Goal: Task Accomplishment & Management: Manage account settings

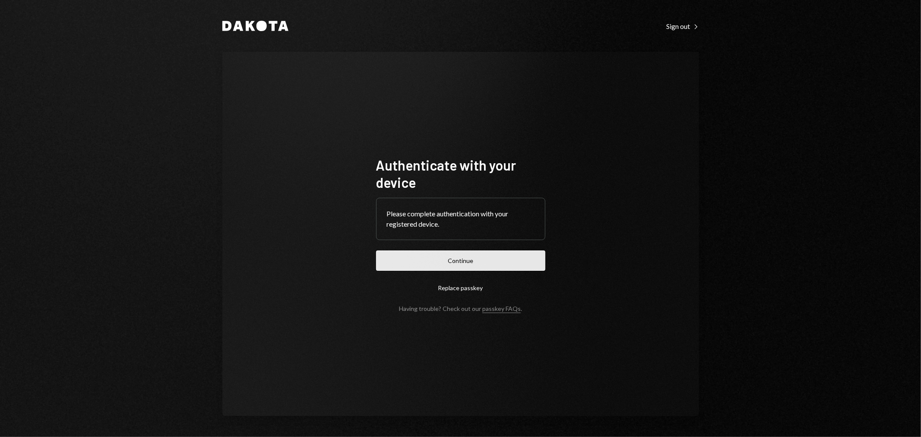
click at [436, 266] on button "Continue" at bounding box center [460, 260] width 169 height 20
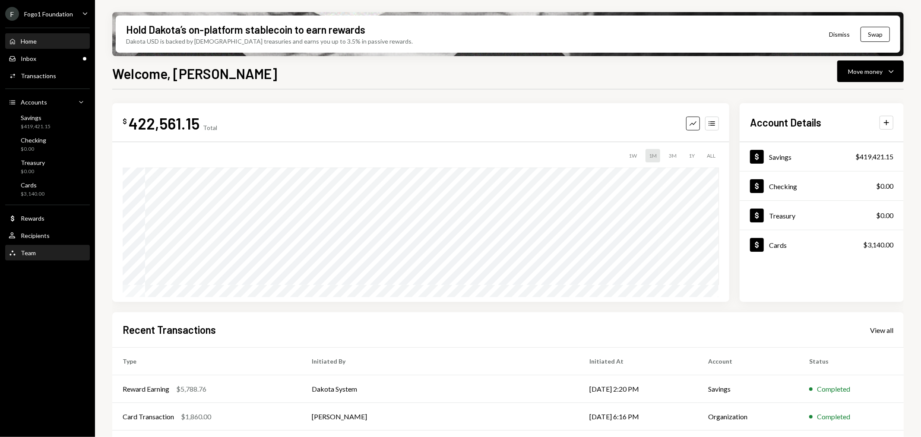
click at [44, 249] on div "Team Team" at bounding box center [48, 253] width 78 height 8
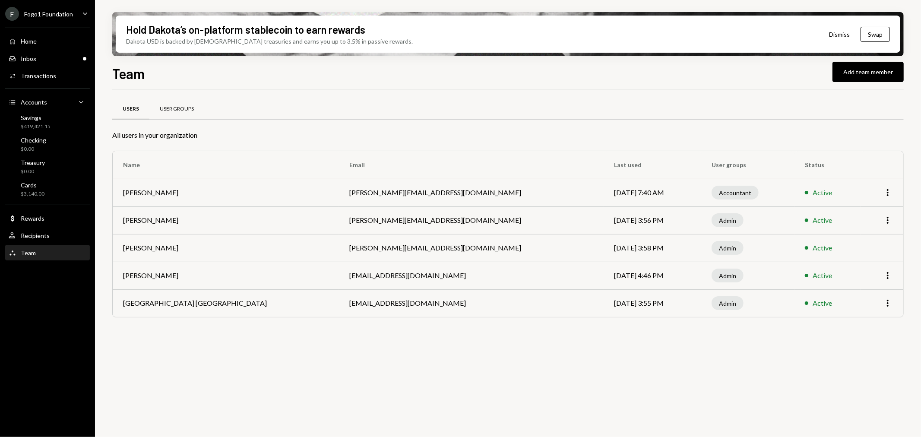
click at [175, 110] on div "User Groups" at bounding box center [177, 108] width 34 height 7
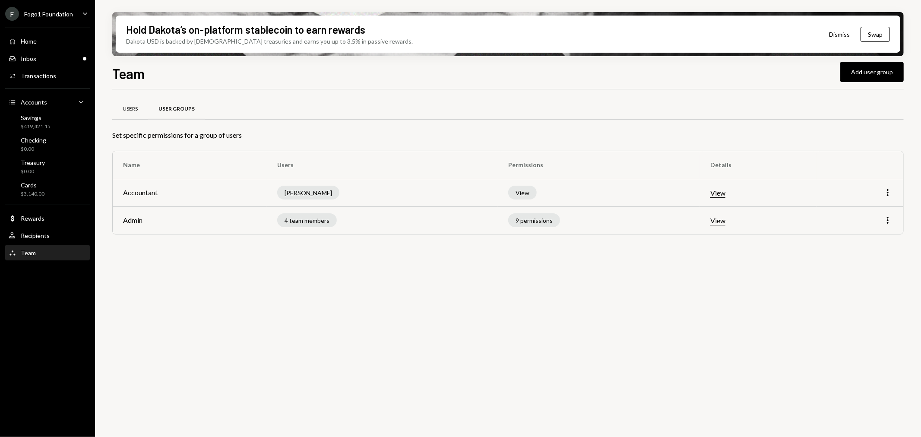
click at [130, 100] on div "Users" at bounding box center [130, 109] width 36 height 21
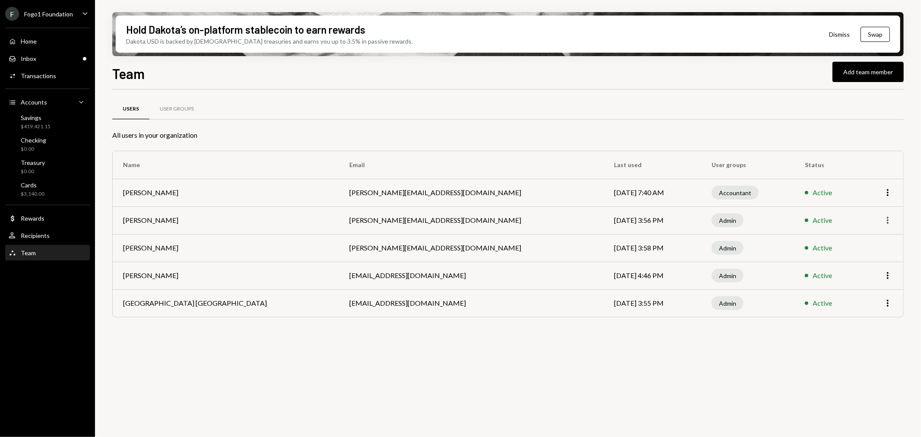
click at [891, 218] on icon "More" at bounding box center [888, 220] width 10 height 10
click at [872, 250] on div "Remove" at bounding box center [867, 253] width 43 height 15
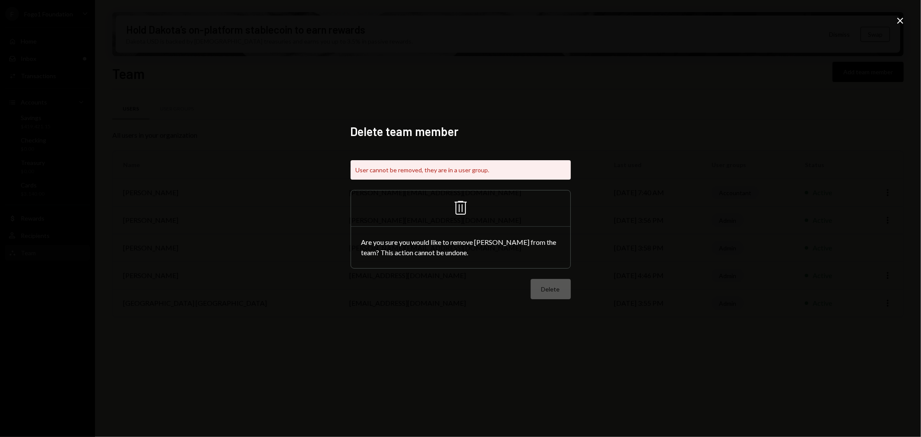
click at [554, 285] on div "Delete" at bounding box center [461, 289] width 220 height 20
click at [511, 279] on div "Delete" at bounding box center [461, 289] width 220 height 20
click at [903, 19] on icon "Close" at bounding box center [900, 21] width 10 height 10
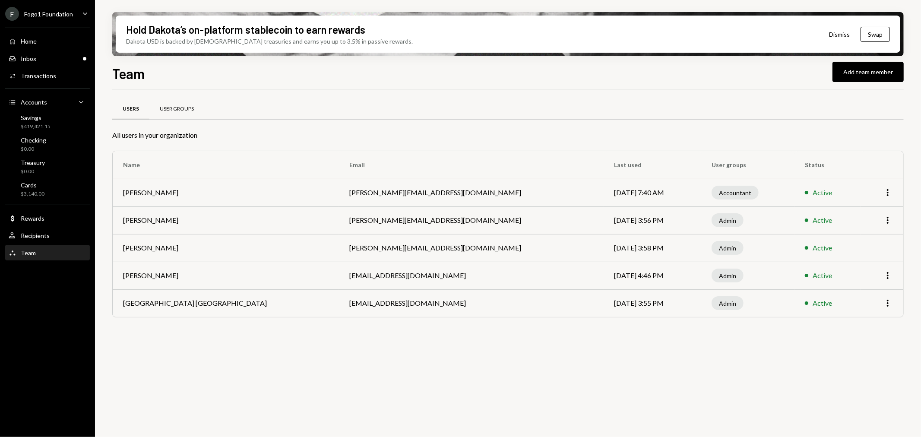
click at [176, 104] on div "User Groups" at bounding box center [176, 109] width 55 height 21
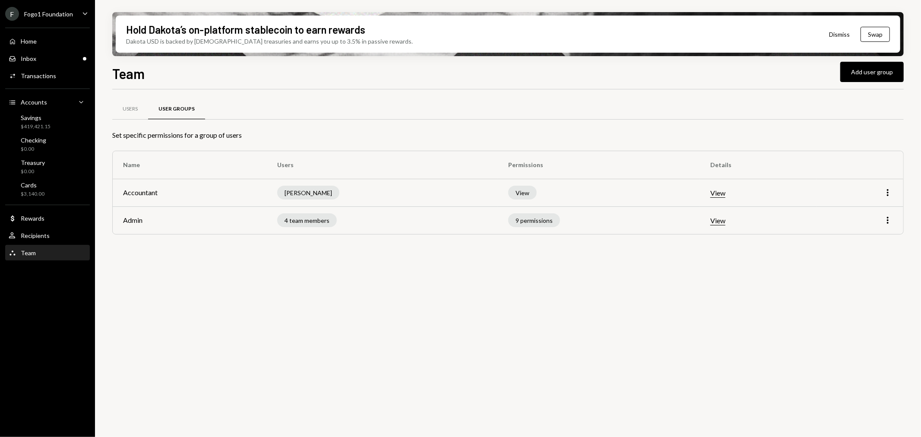
click at [897, 215] on td "More" at bounding box center [860, 220] width 87 height 28
click at [888, 219] on icon "More" at bounding box center [888, 220] width 10 height 10
click at [860, 241] on div "Edit" at bounding box center [867, 238] width 43 height 15
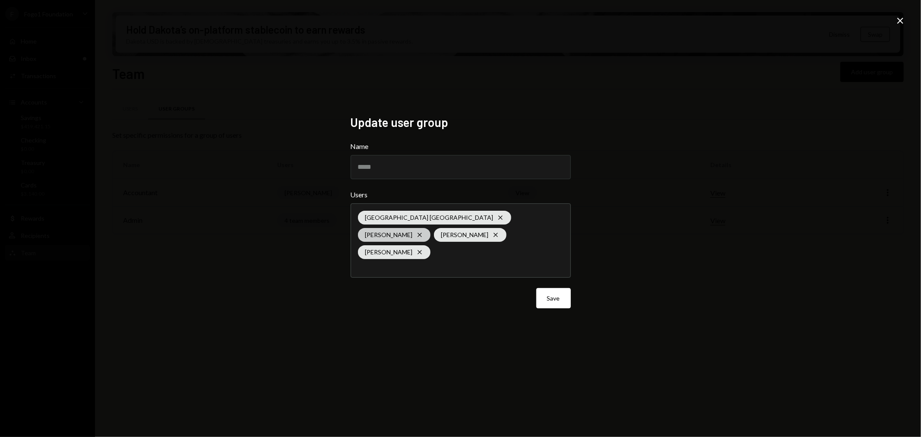
click at [423, 231] on icon "Cross" at bounding box center [419, 234] width 7 height 7
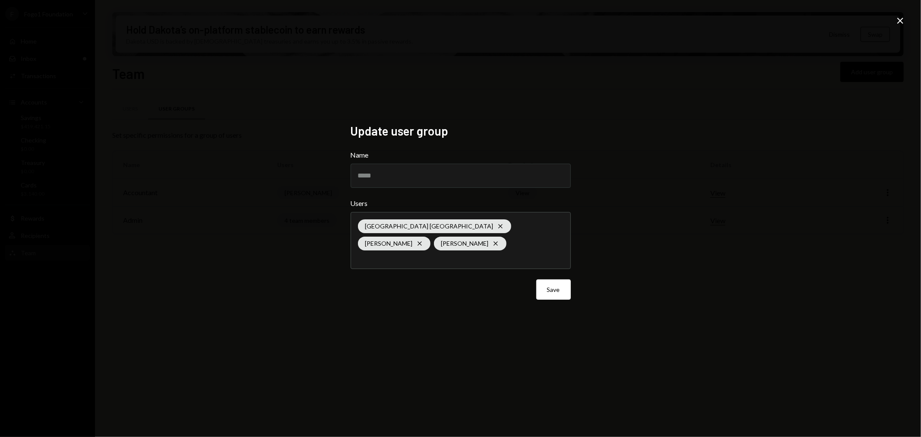
click at [530, 364] on div "Update user group Name ***** Users Savannah Netherlands Cross Philip Jacobs Cro…" at bounding box center [460, 218] width 921 height 437
click at [553, 282] on button "Save" at bounding box center [553, 289] width 35 height 20
click at [554, 290] on button "Save" at bounding box center [553, 289] width 35 height 20
click at [466, 251] on div "Savannah Netherlands Cross Philip Jacobs Cross Kevin Foster-Archibald Cross" at bounding box center [461, 240] width 206 height 56
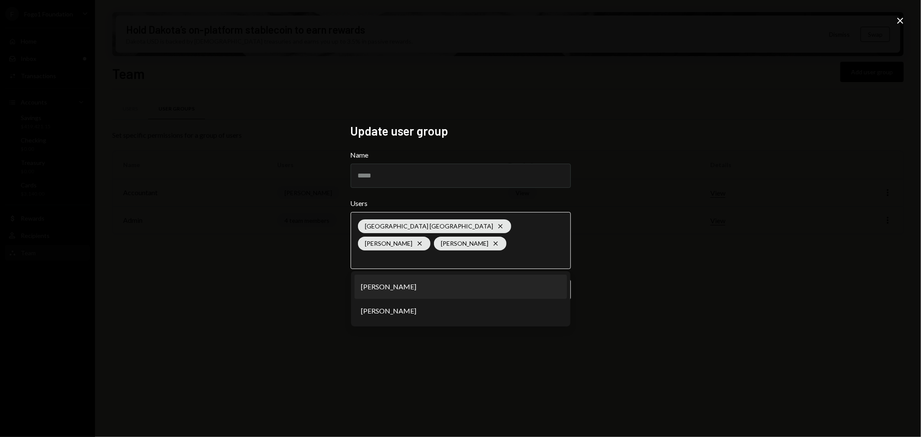
click at [422, 286] on li "[PERSON_NAME]" at bounding box center [461, 287] width 212 height 24
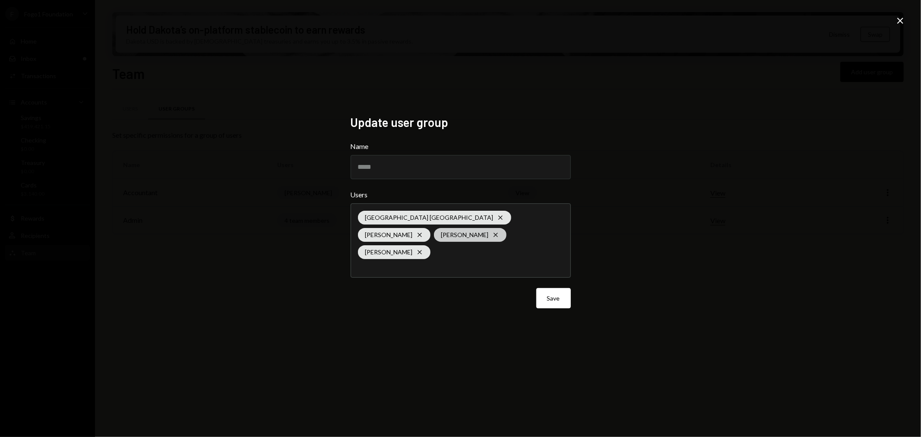
click at [494, 237] on icon at bounding box center [496, 235] width 4 height 4
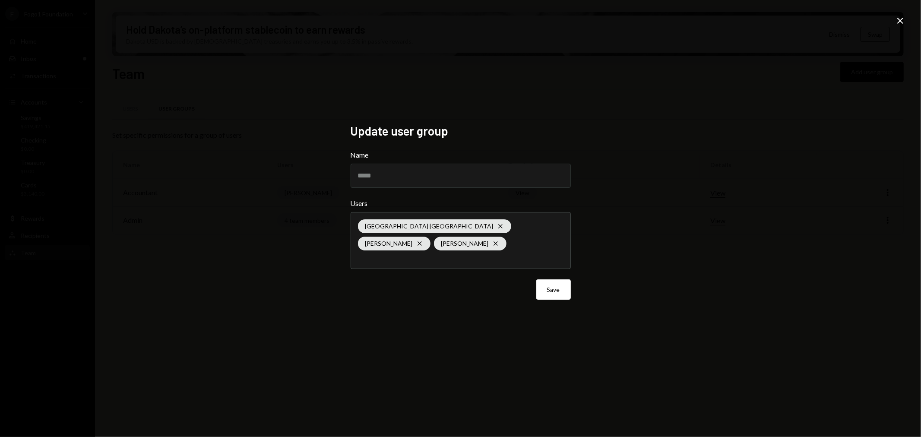
click at [640, 261] on div "Update user group Name ***** Users Savannah Netherlands Cross Philip Jacobs Cro…" at bounding box center [460, 218] width 921 height 437
click at [551, 285] on button "Save" at bounding box center [553, 289] width 35 height 20
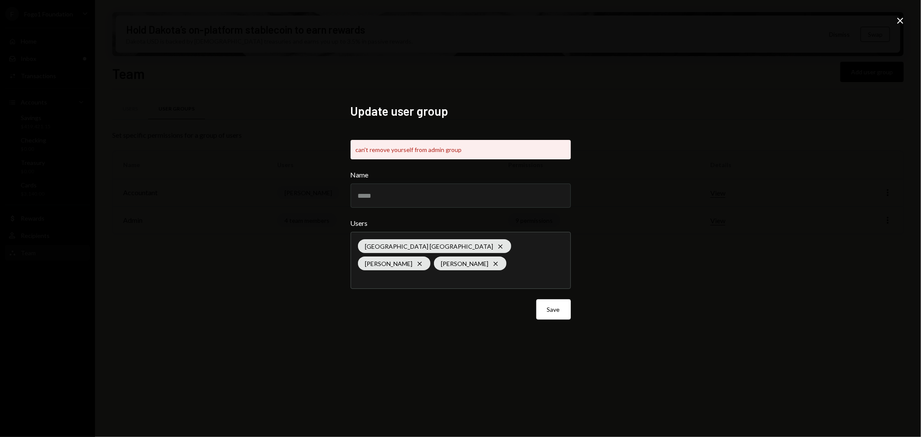
click at [901, 22] on icon at bounding box center [900, 21] width 6 height 6
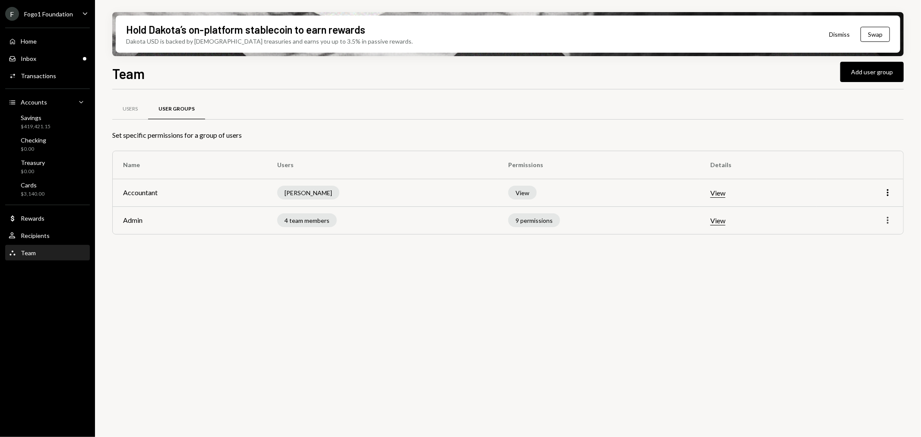
click at [884, 219] on icon "More" at bounding box center [888, 220] width 10 height 10
click at [865, 236] on div "Edit" at bounding box center [867, 238] width 43 height 15
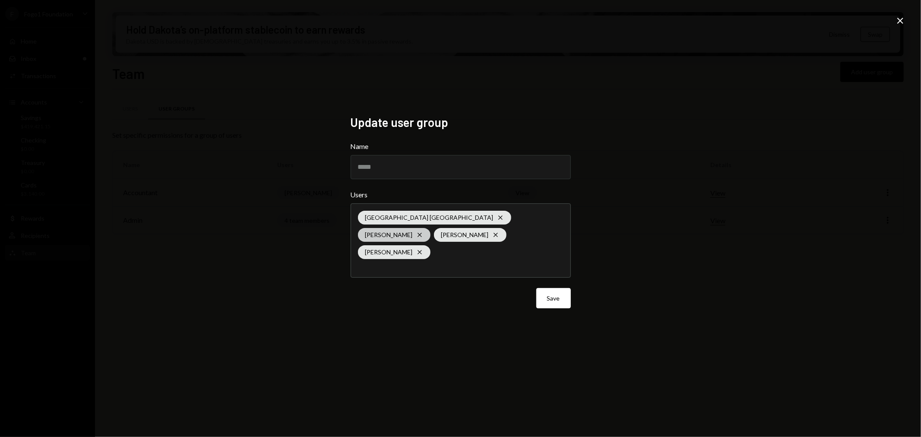
click at [421, 233] on icon at bounding box center [420, 235] width 4 height 4
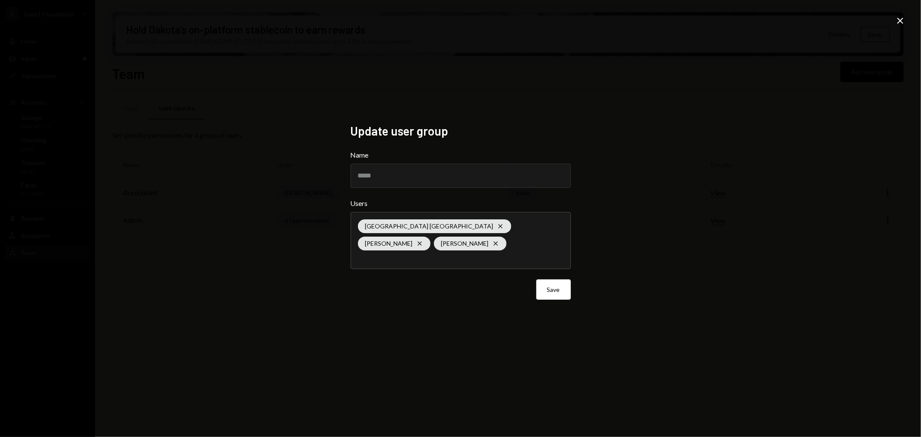
click at [649, 300] on div "Update user group Name ***** Users Savannah Netherlands Cross Philip Jacobs Cro…" at bounding box center [460, 218] width 921 height 437
click at [559, 280] on button "Save" at bounding box center [553, 289] width 35 height 20
click at [549, 294] on button "Save" at bounding box center [553, 289] width 35 height 20
click at [549, 294] on div "Save" at bounding box center [461, 289] width 220 height 20
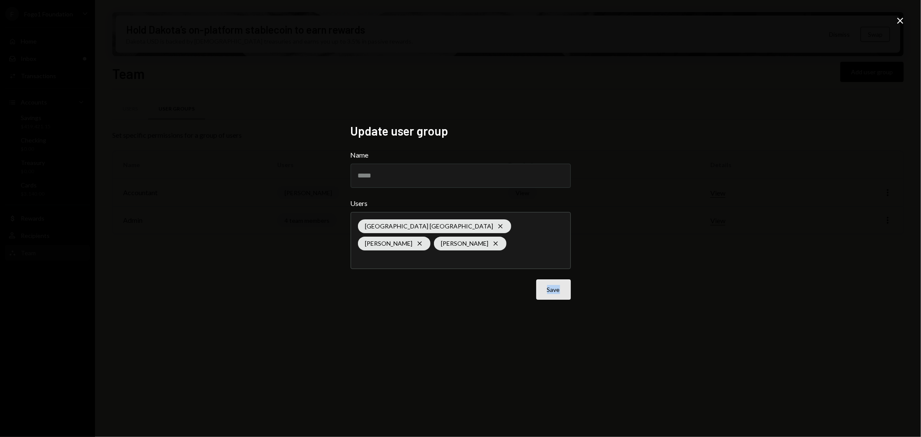
click at [549, 294] on button "Save" at bounding box center [553, 289] width 35 height 20
click at [549, 294] on div "Save" at bounding box center [461, 289] width 220 height 20
click at [549, 294] on button "Save" at bounding box center [549, 289] width 41 height 20
click at [549, 294] on div "Save" at bounding box center [461, 289] width 220 height 20
click at [562, 332] on div "Update user group Name ***** Users Savannah Netherlands Cross Philip Jacobs Cro…" at bounding box center [460, 218] width 921 height 437
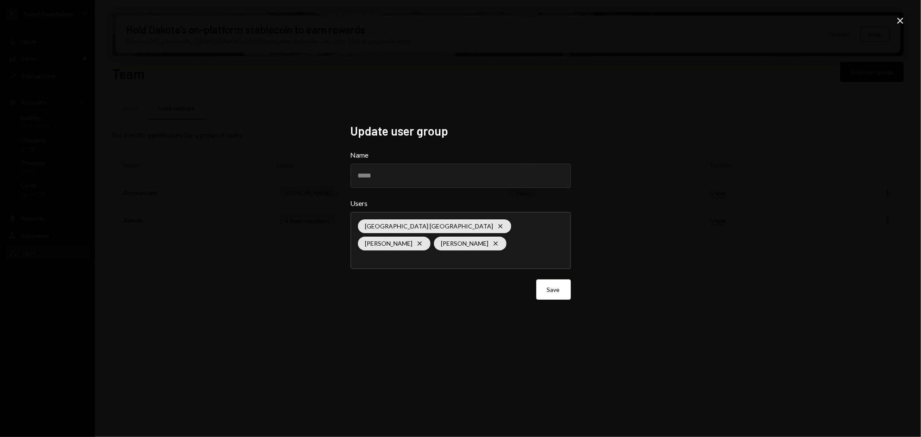
click at [898, 17] on icon "Close" at bounding box center [900, 21] width 10 height 10
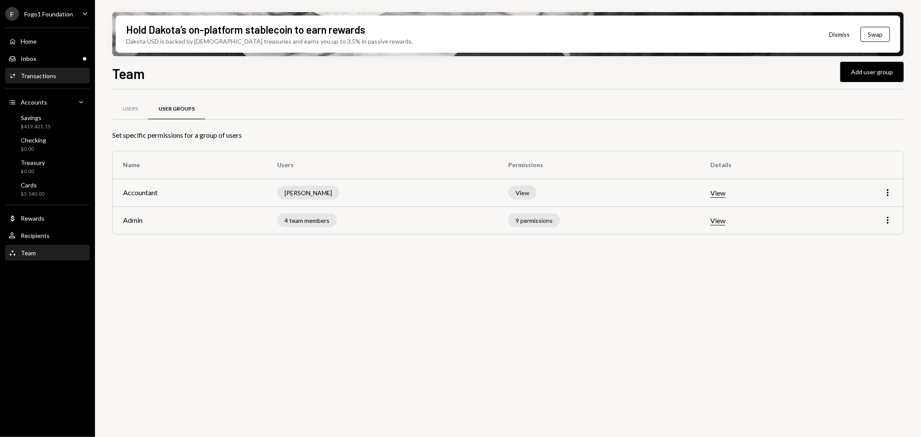
click at [35, 70] on div "Activities Transactions" at bounding box center [48, 76] width 78 height 15
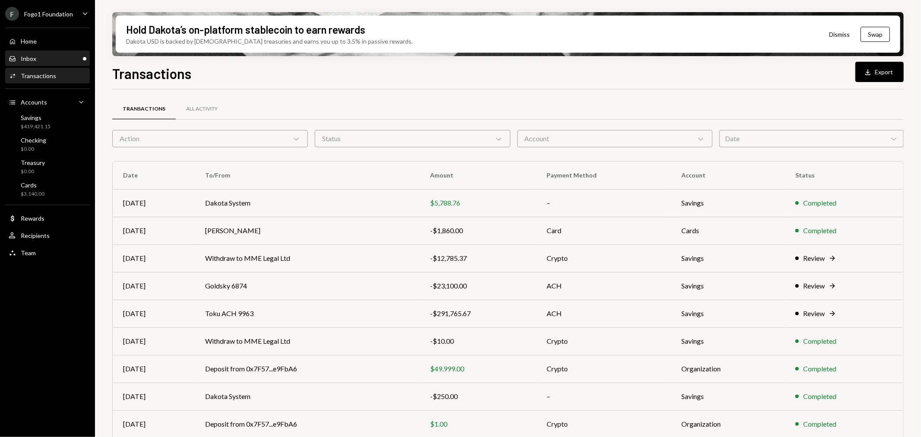
click at [41, 55] on div "Inbox Inbox" at bounding box center [48, 59] width 78 height 8
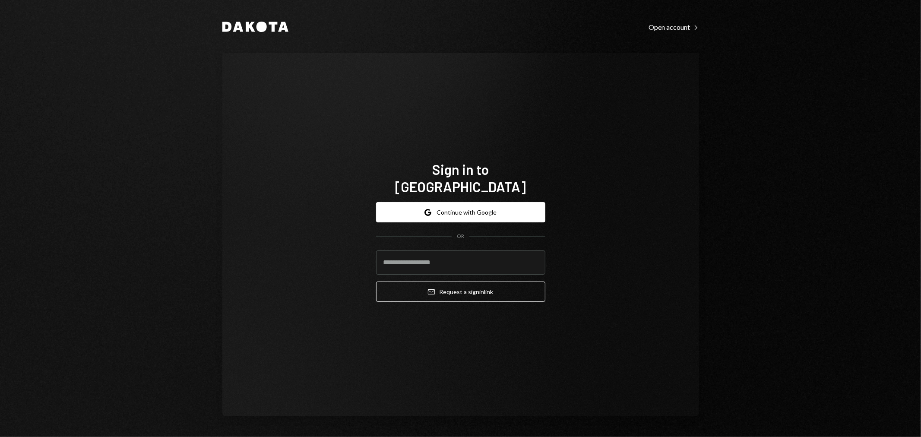
type input "**********"
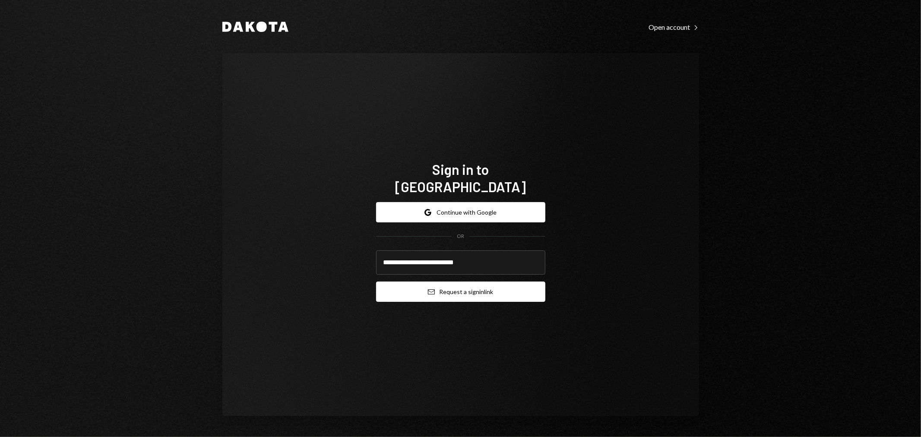
click at [427, 282] on button "Email Request a sign in link" at bounding box center [460, 292] width 169 height 20
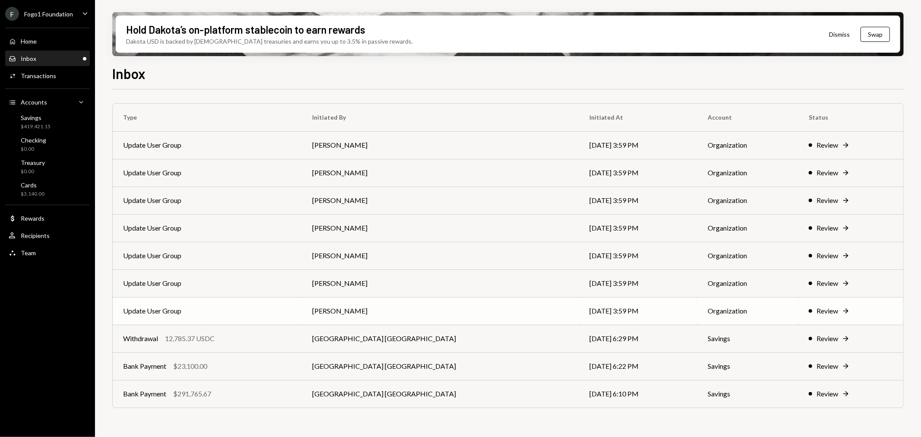
click at [409, 308] on td "[PERSON_NAME]" at bounding box center [440, 311] width 277 height 28
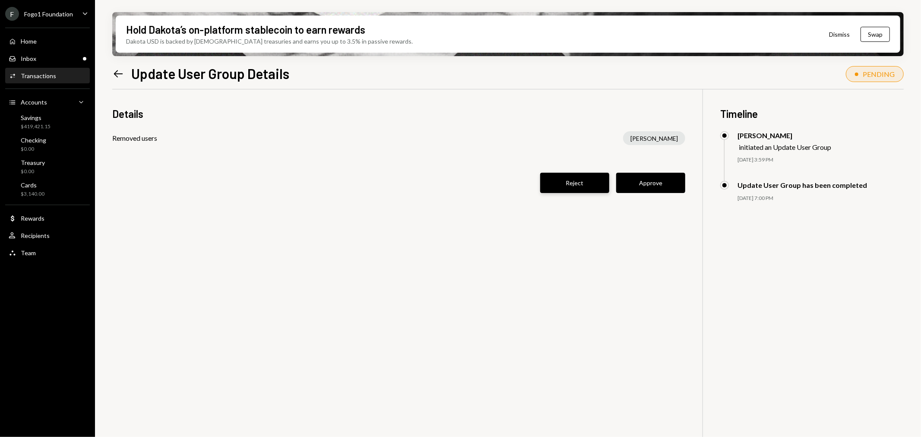
click at [556, 175] on button "Reject" at bounding box center [574, 183] width 69 height 20
click at [114, 72] on icon "Left Arrow" at bounding box center [118, 74] width 12 height 12
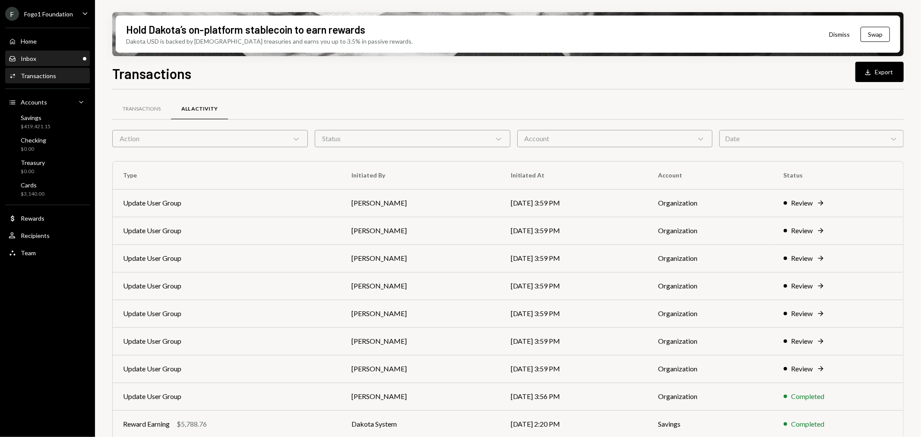
click at [31, 52] on div "Inbox Inbox" at bounding box center [48, 58] width 78 height 15
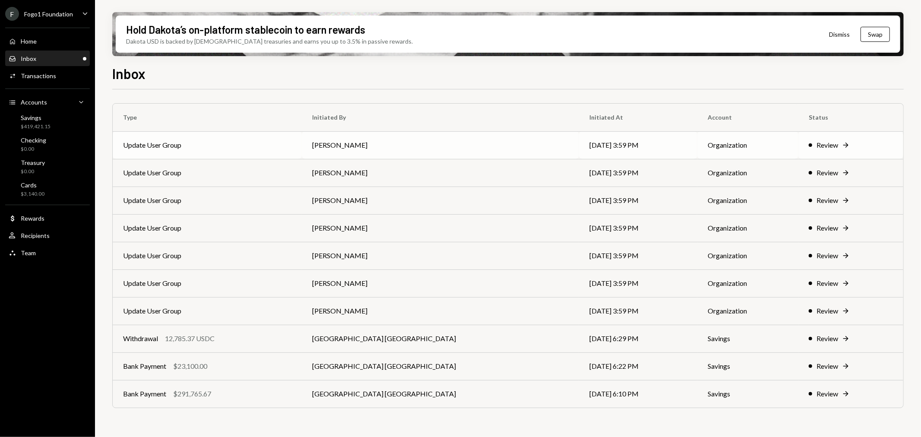
click at [257, 156] on td "Update User Group" at bounding box center [207, 145] width 189 height 28
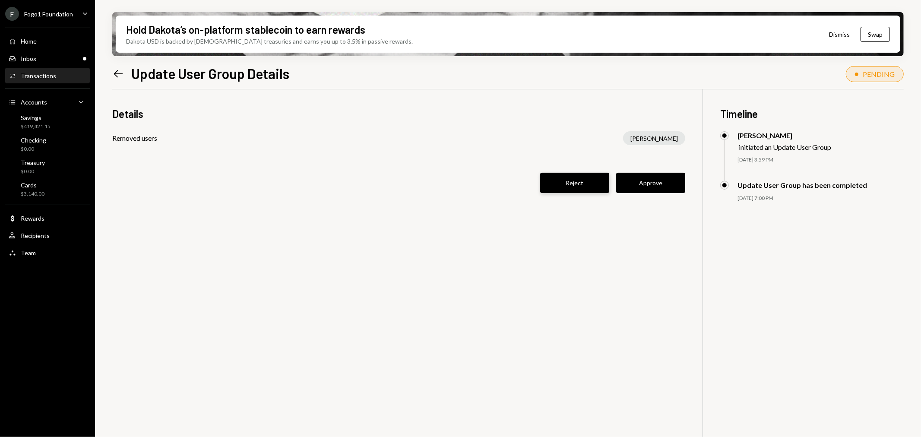
click at [572, 182] on button "Reject" at bounding box center [574, 183] width 69 height 20
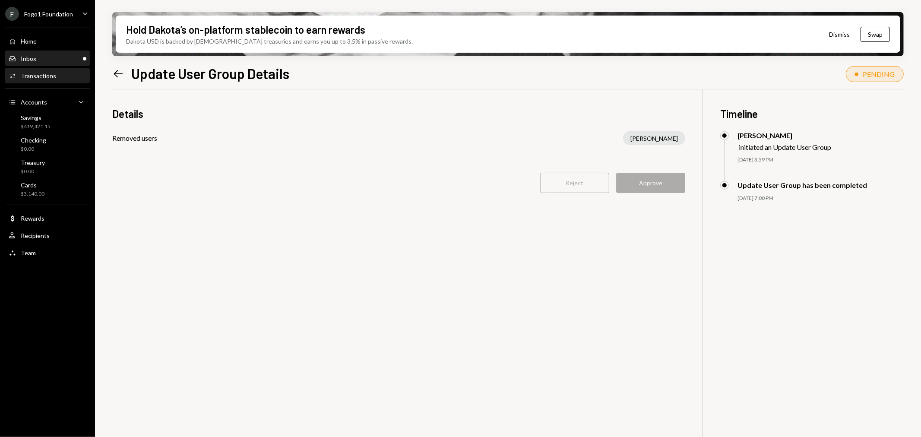
click at [50, 54] on div "Inbox Inbox" at bounding box center [48, 58] width 78 height 15
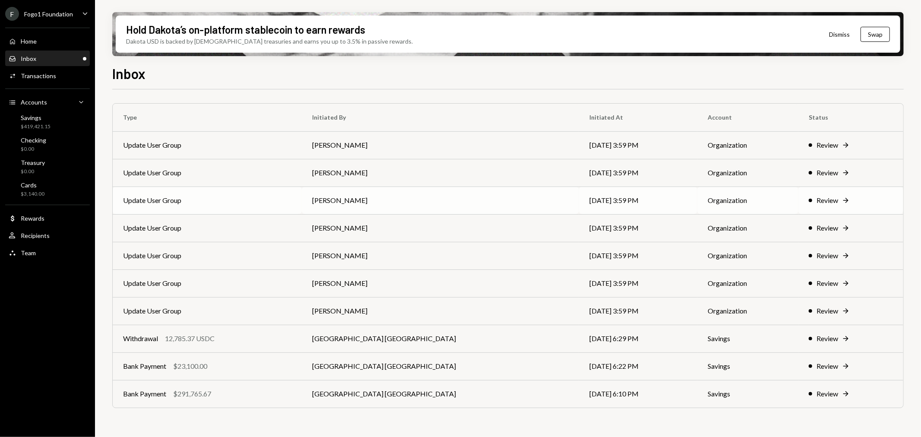
click at [388, 205] on td "[PERSON_NAME]" at bounding box center [440, 201] width 277 height 28
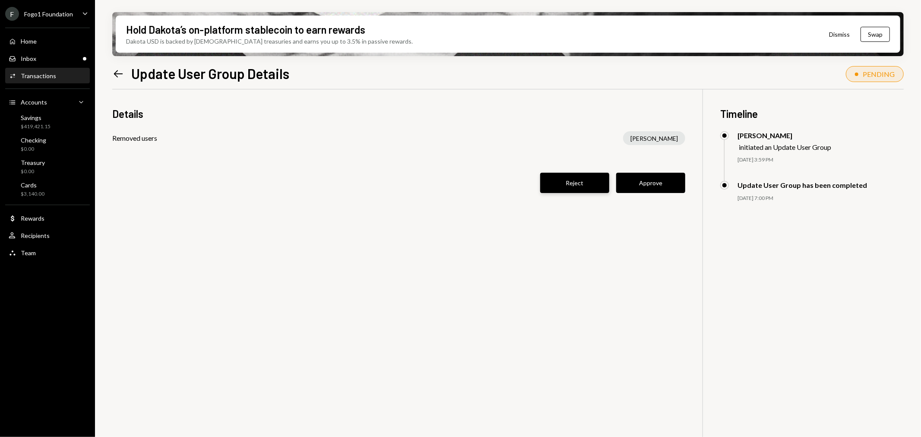
click at [589, 186] on button "Reject" at bounding box center [574, 183] width 69 height 20
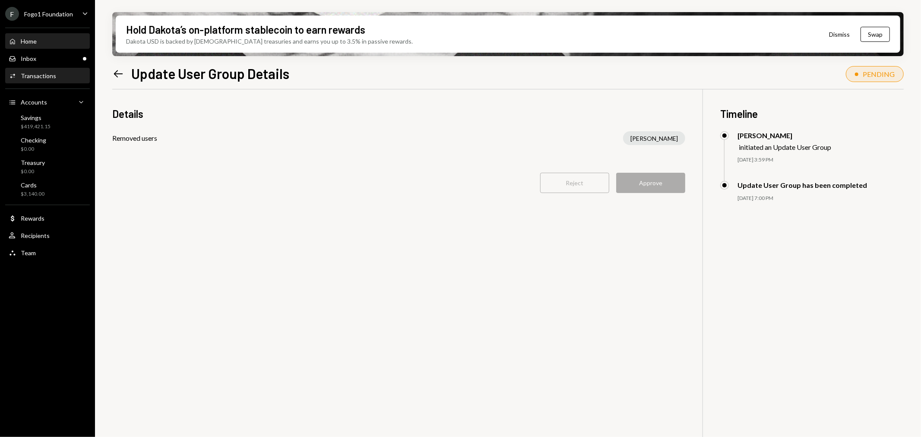
click at [45, 45] on div "Home Home" at bounding box center [48, 41] width 78 height 15
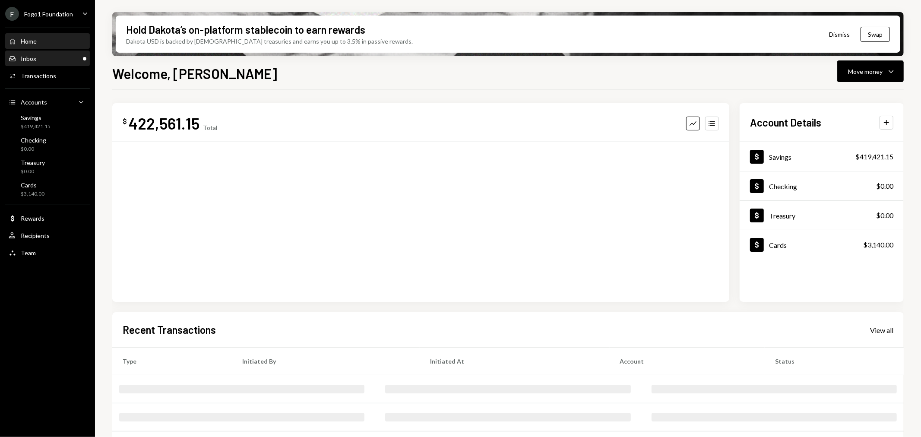
click at [45, 58] on div "Inbox Inbox" at bounding box center [48, 59] width 78 height 8
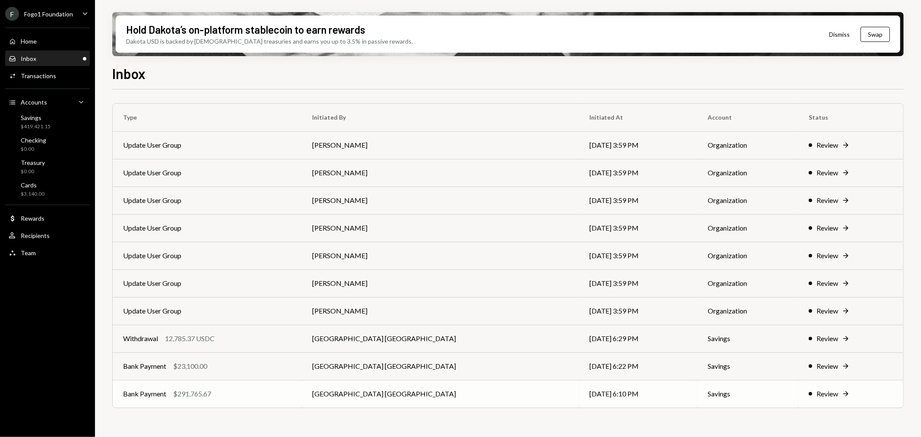
click at [218, 393] on div "Bank Payment $291,765.67" at bounding box center [207, 394] width 168 height 10
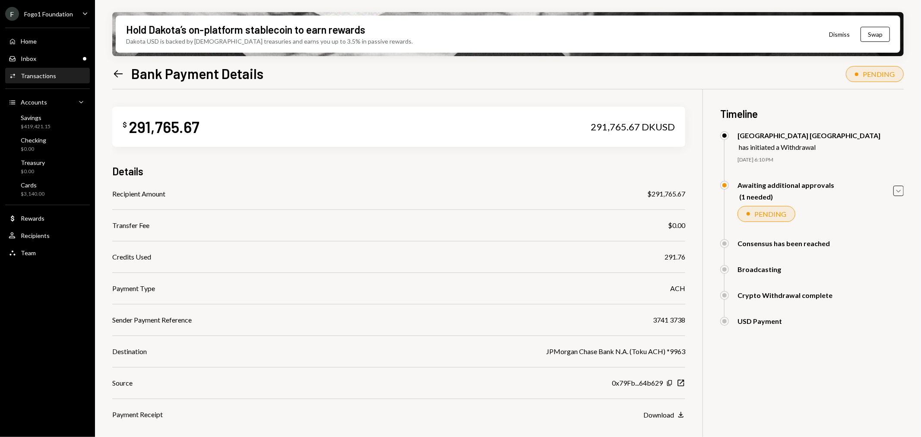
click at [115, 70] on icon "Left Arrow" at bounding box center [118, 74] width 12 height 12
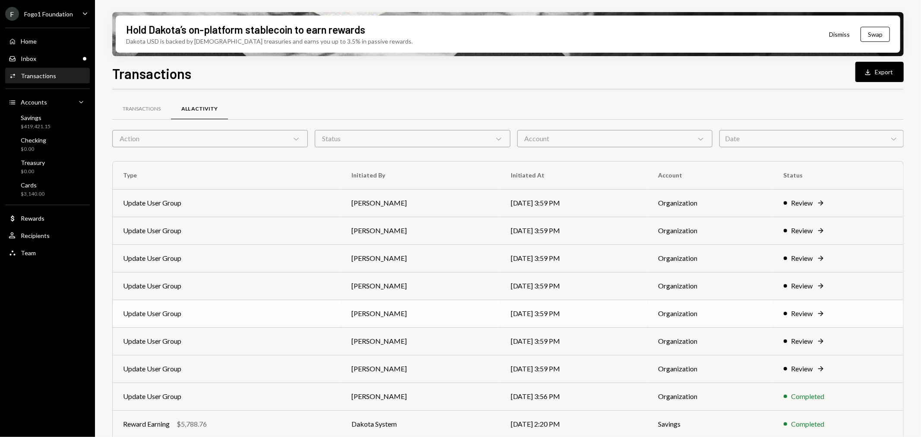
scroll to position [54, 0]
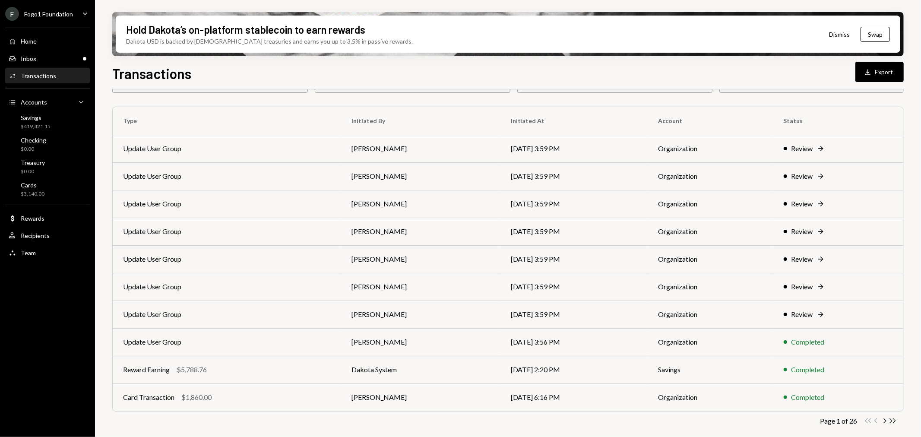
click at [55, 69] on div "Activities Transactions" at bounding box center [48, 76] width 78 height 15
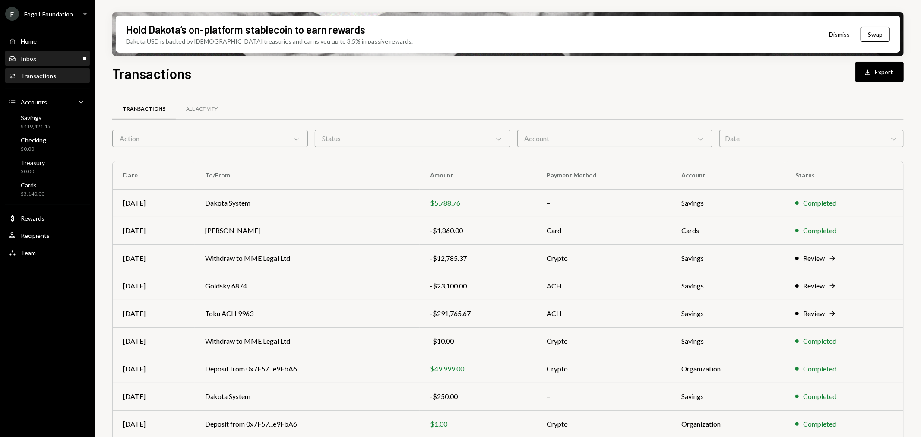
click at [28, 53] on div "Inbox Inbox" at bounding box center [48, 58] width 78 height 15
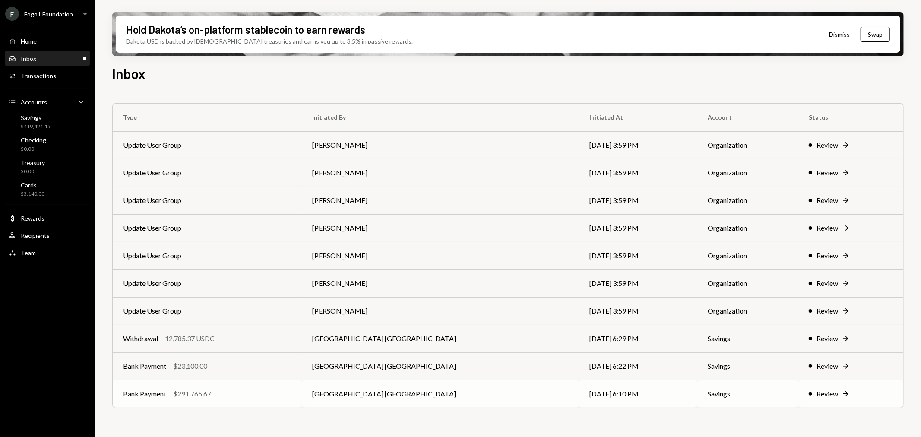
click at [235, 394] on div "Bank Payment $291,765.67" at bounding box center [207, 394] width 168 height 10
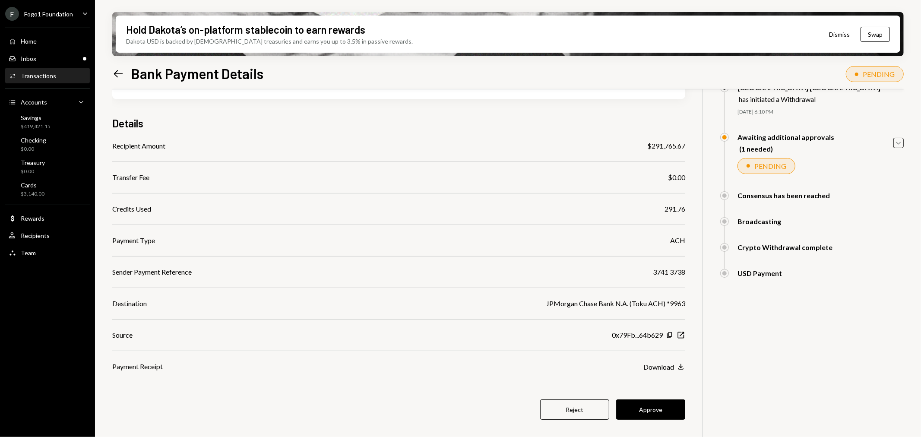
scroll to position [69, 0]
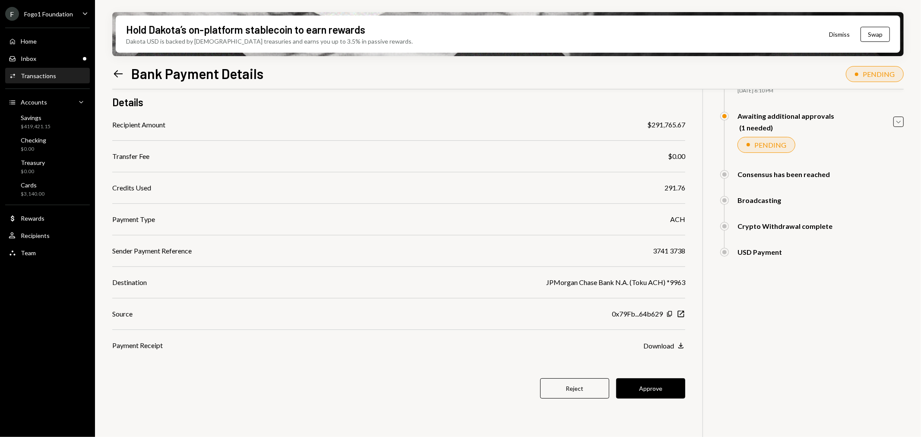
drag, startPoint x: 656, startPoint y: 389, endPoint x: 649, endPoint y: 390, distance: 7.8
click at [655, 390] on button "Approve" at bounding box center [650, 388] width 69 height 20
click at [905, 122] on div "Hold Dakota’s on-platform stablecoin to earn rewards Dakota USD is backed by U.…" at bounding box center [508, 218] width 826 height 437
click at [896, 121] on icon "Caret Down" at bounding box center [898, 121] width 9 height 9
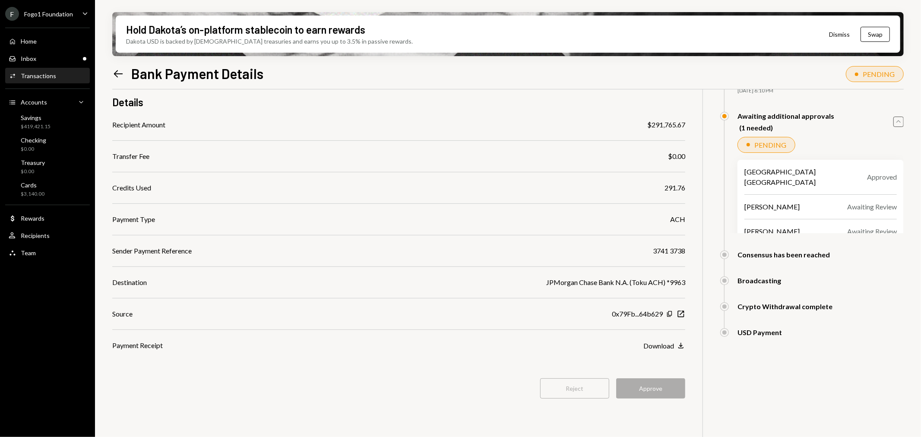
scroll to position [0, 0]
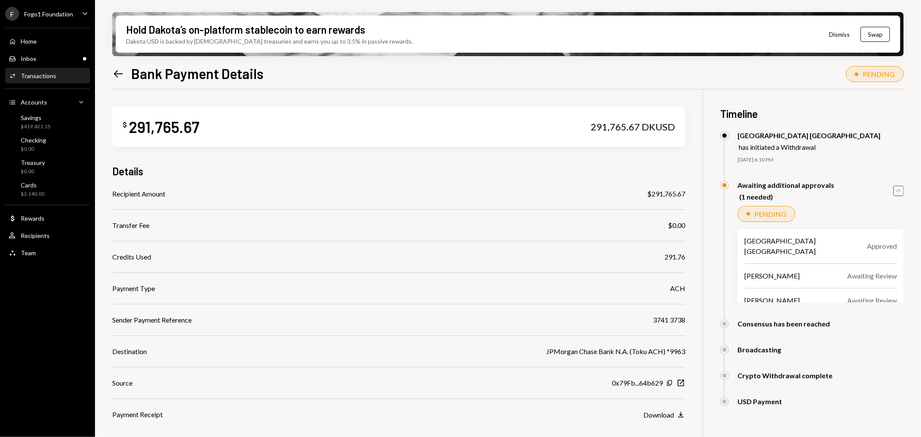
click at [837, 36] on button "Dismiss" at bounding box center [839, 34] width 42 height 20
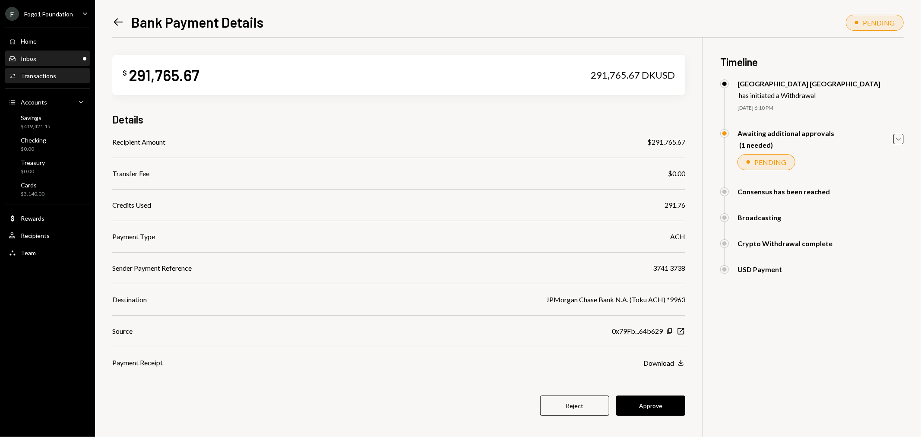
click at [53, 63] on div "Inbox Inbox" at bounding box center [48, 58] width 78 height 15
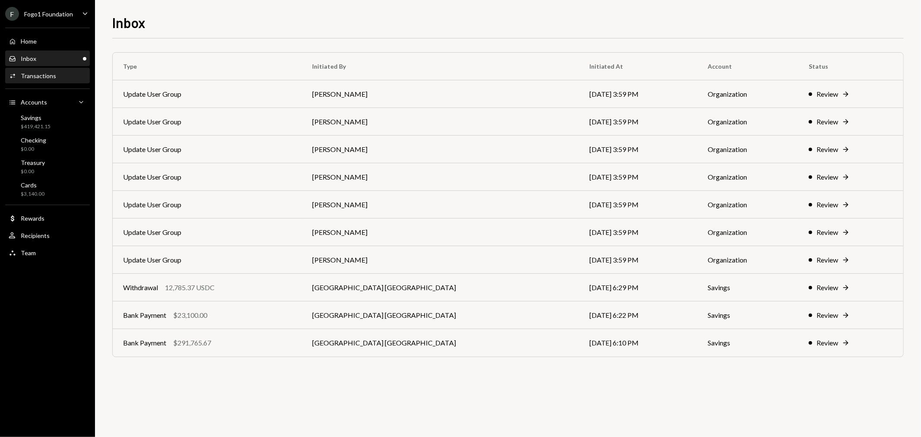
click at [50, 79] on div "Activities Transactions" at bounding box center [48, 76] width 78 height 15
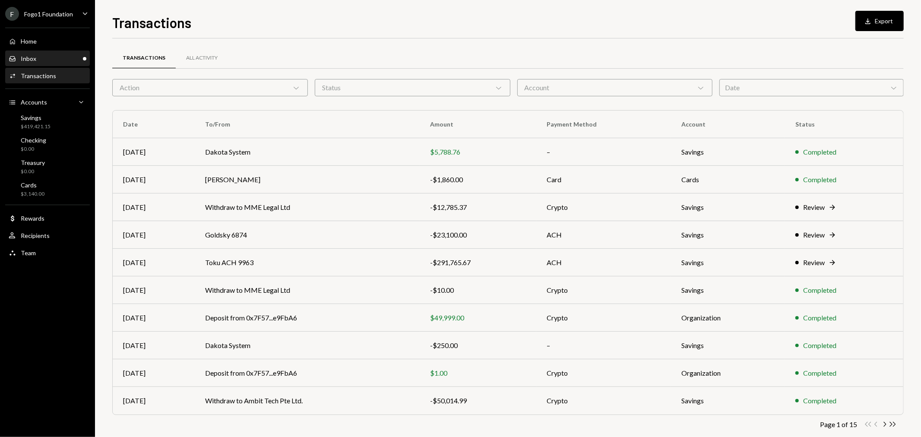
click at [63, 62] on div "Inbox Inbox" at bounding box center [48, 58] width 78 height 15
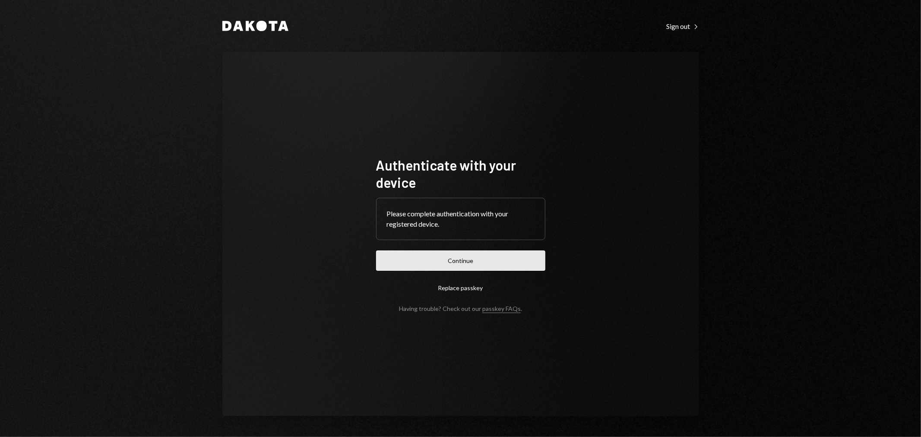
click at [470, 253] on button "Continue" at bounding box center [460, 260] width 169 height 20
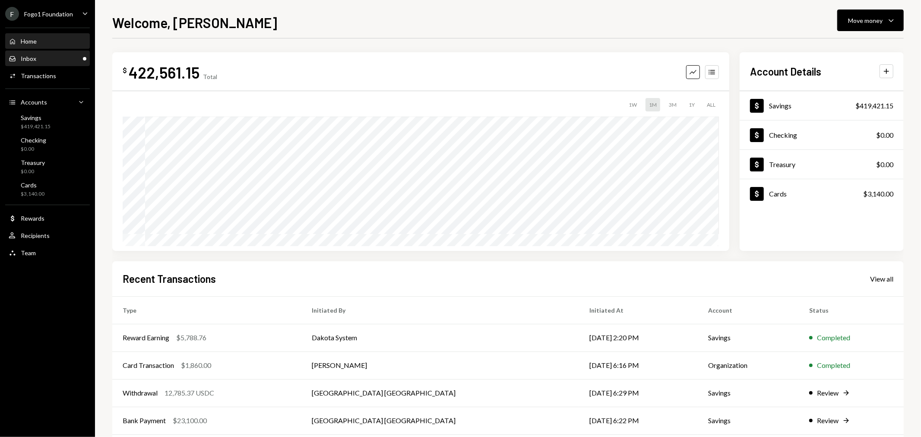
click at [19, 53] on div "Inbox Inbox" at bounding box center [48, 58] width 78 height 15
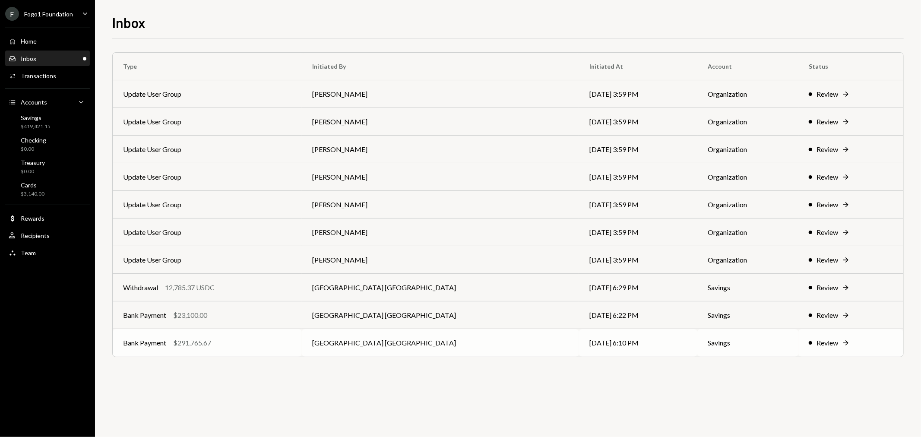
click at [266, 350] on td "Bank Payment $291,765.67" at bounding box center [207, 343] width 189 height 28
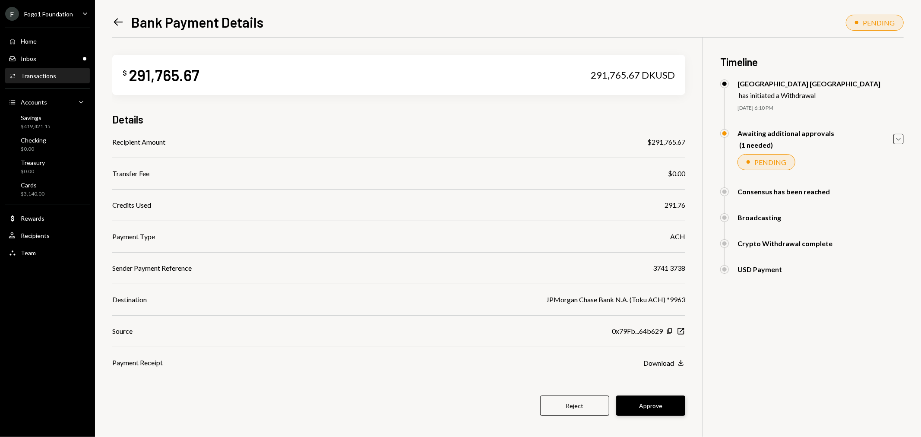
click at [661, 399] on button "Approve" at bounding box center [650, 406] width 69 height 20
click at [61, 15] on div "Fogo1 Foundation" at bounding box center [48, 13] width 49 height 7
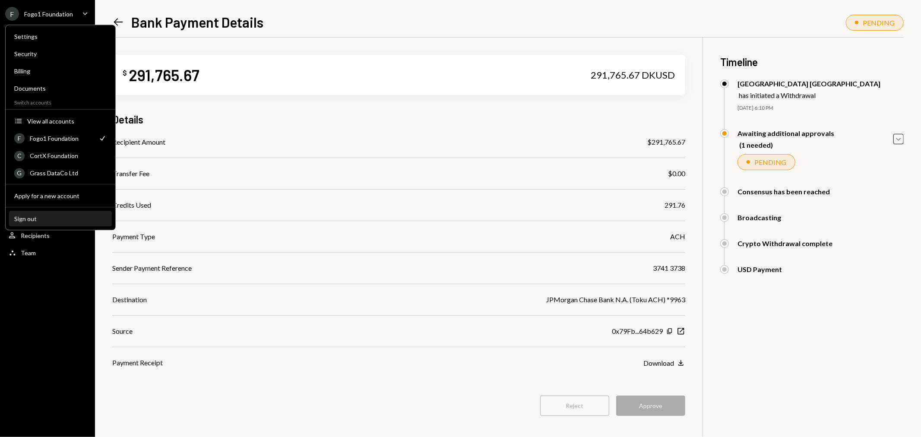
click at [40, 215] on div "Sign out" at bounding box center [60, 218] width 92 height 7
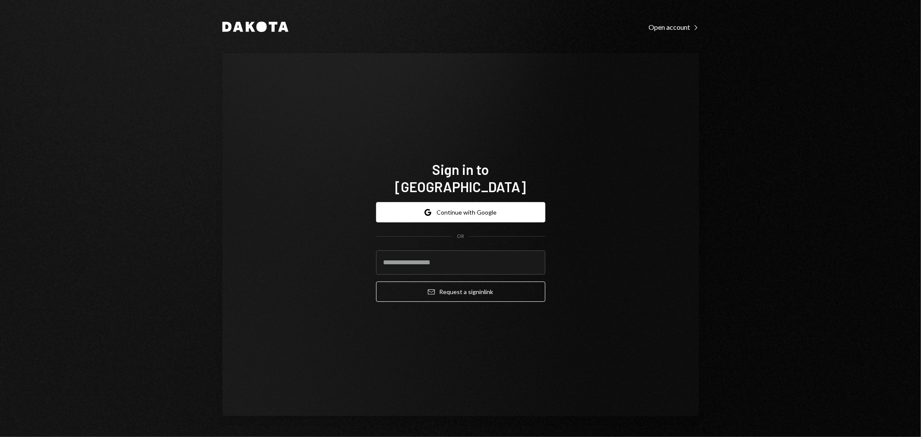
type input "**********"
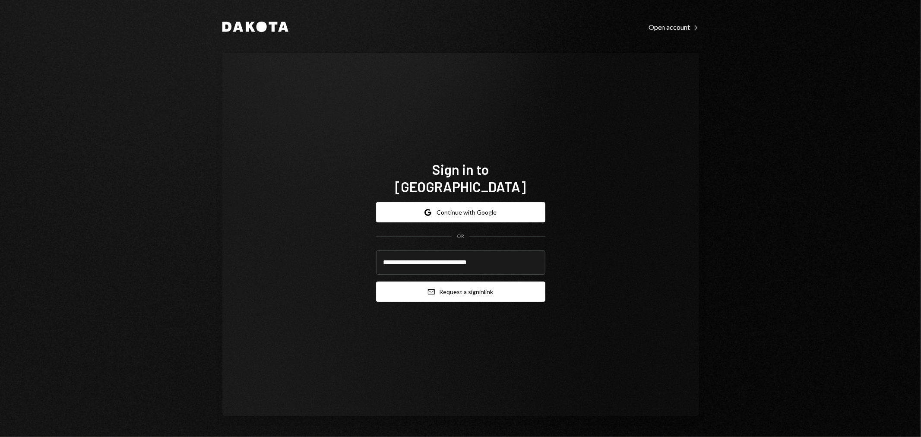
click at [432, 288] on icon "Email" at bounding box center [431, 291] width 7 height 7
